Goal: Navigation & Orientation: Understand site structure

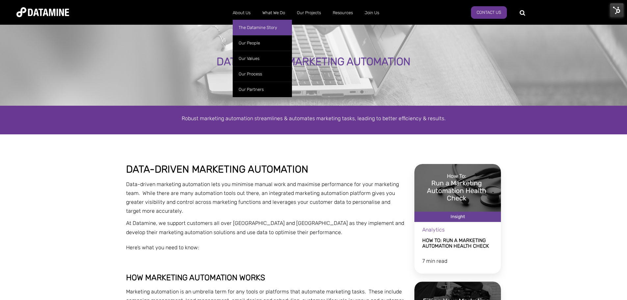
click at [250, 25] on link "The Datamine Story" at bounding box center [262, 27] width 59 height 15
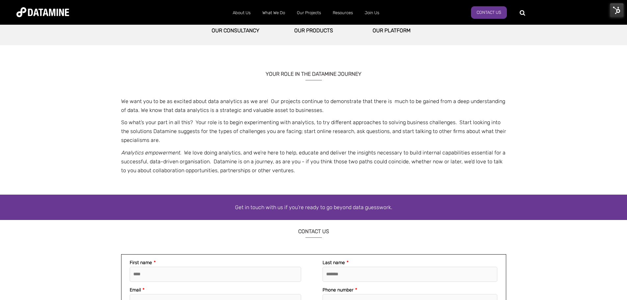
scroll to position [395, 0]
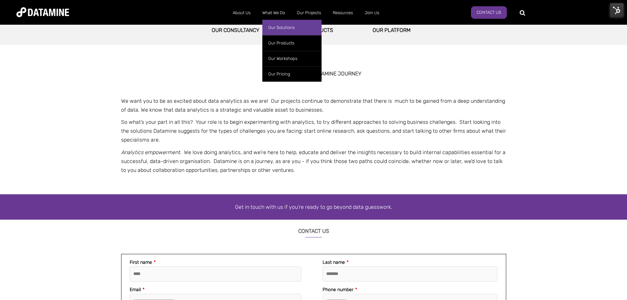
click at [276, 26] on link "Our Solutions" at bounding box center [291, 27] width 59 height 15
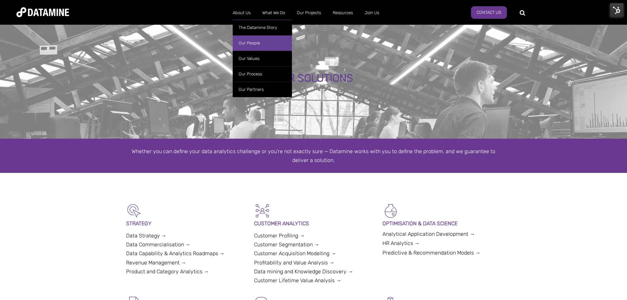
click at [252, 42] on link "Our People" at bounding box center [262, 42] width 59 height 15
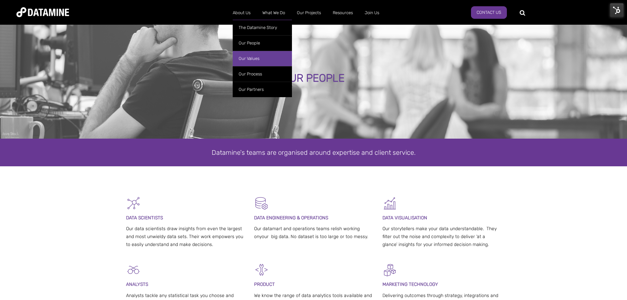
click at [246, 58] on link "Our Values" at bounding box center [262, 58] width 59 height 15
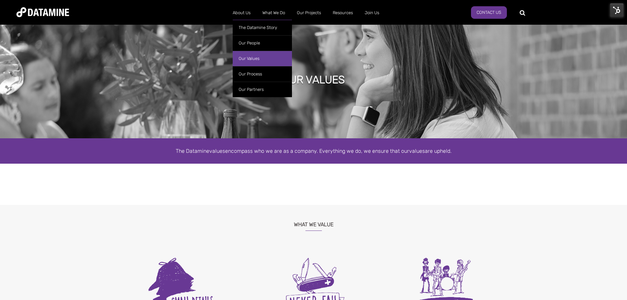
click at [248, 59] on link "Our Values" at bounding box center [262, 58] width 59 height 15
click at [252, 72] on link "Our Process" at bounding box center [262, 73] width 59 height 15
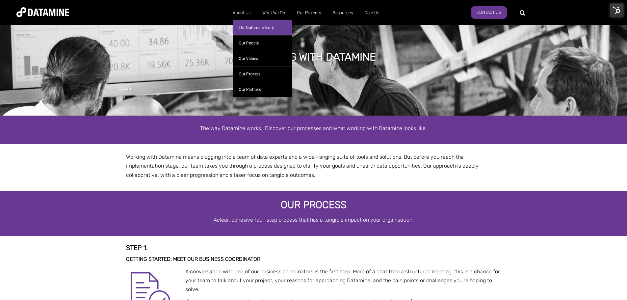
click at [252, 30] on link "The Datamine Story" at bounding box center [262, 27] width 59 height 15
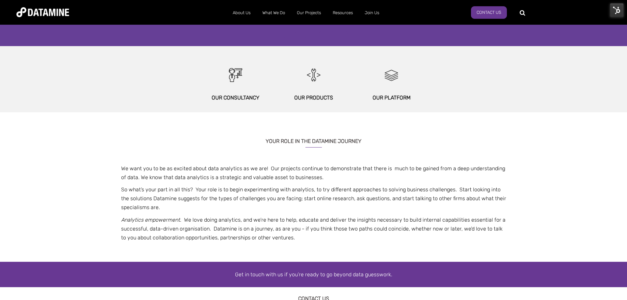
scroll to position [329, 0]
